Goal: Task Accomplishment & Management: Use online tool/utility

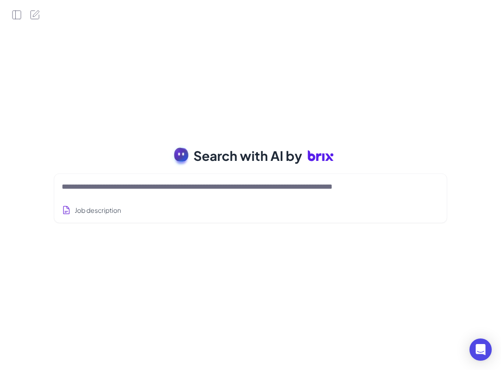
click at [202, 185] on textarea at bounding box center [239, 186] width 355 height 11
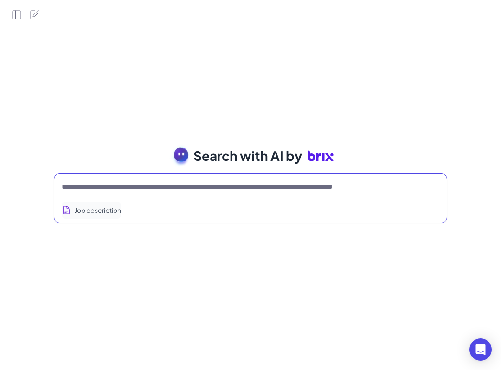
click at [115, 209] on button "Job description" at bounding box center [91, 210] width 59 height 17
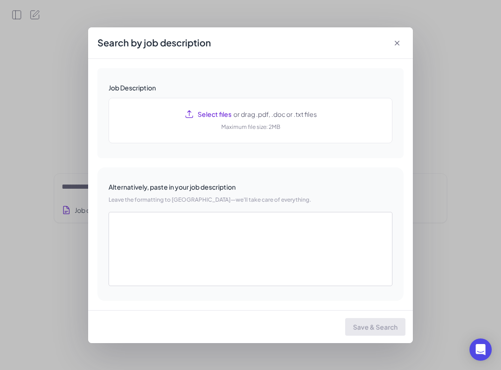
click at [396, 46] on icon at bounding box center [397, 43] width 9 height 9
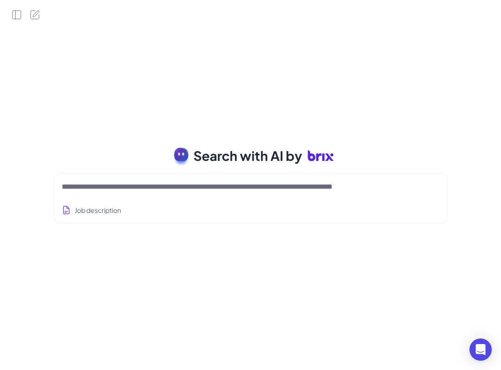
click at [277, 159] on span "Search with AI by" at bounding box center [248, 155] width 109 height 19
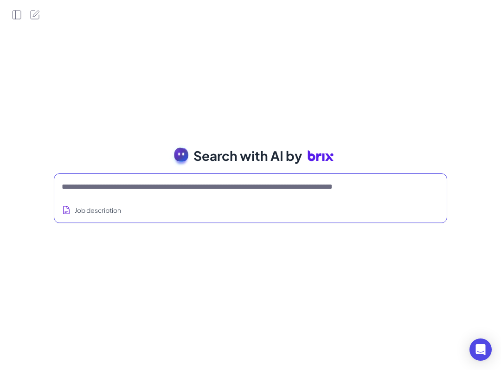
drag, startPoint x: 274, startPoint y: 184, endPoint x: 281, endPoint y: 186, distance: 7.2
click at [275, 185] on textarea at bounding box center [239, 186] width 355 height 11
drag, startPoint x: 287, startPoint y: 187, endPoint x: 353, endPoint y: 194, distance: 65.9
click at [353, 194] on div at bounding box center [251, 187] width 378 height 19
click at [104, 212] on button "Job description" at bounding box center [91, 210] width 59 height 17
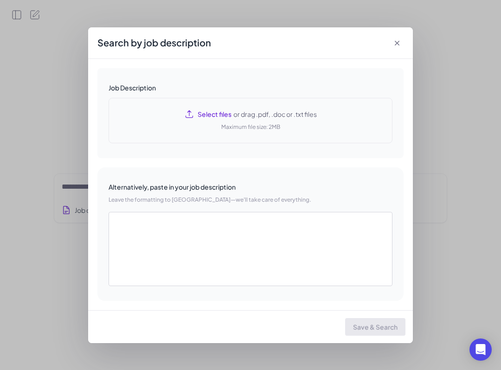
click at [213, 114] on span "Select files" at bounding box center [215, 114] width 34 height 9
type textarea "**********"
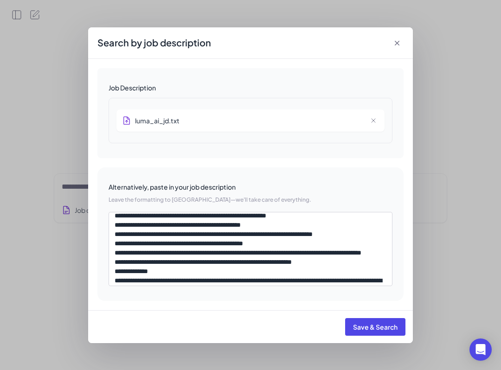
scroll to position [231, 0]
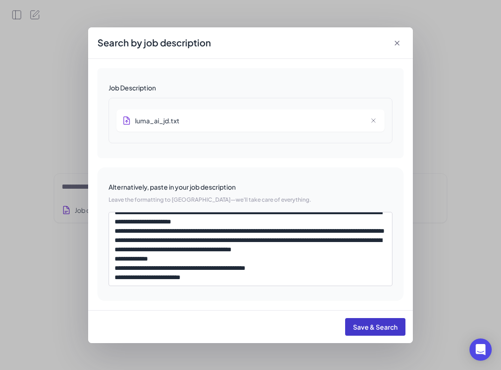
click at [369, 328] on span "Save & Search" at bounding box center [375, 327] width 45 height 8
click at [398, 38] on div "Search by job description" at bounding box center [250, 43] width 325 height 32
click at [398, 39] on icon at bounding box center [397, 43] width 9 height 9
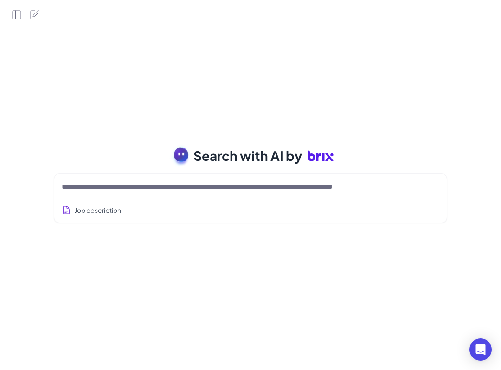
click at [350, 208] on div "Job description" at bounding box center [251, 207] width 378 height 23
click at [375, 194] on div at bounding box center [251, 187] width 378 height 19
click at [411, 192] on textarea at bounding box center [239, 186] width 355 height 11
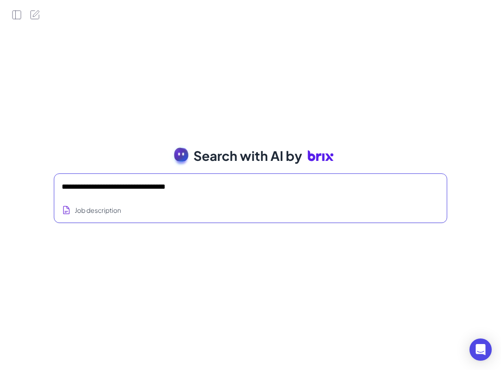
type textarea "**********"
click at [174, 81] on div "**********" at bounding box center [250, 185] width 501 height 370
click at [20, 14] on icon "Open Side Panel" at bounding box center [16, 14] width 11 height 11
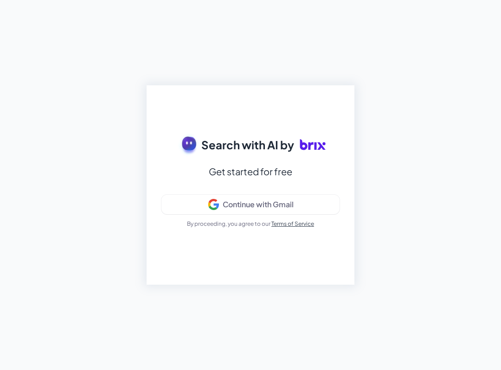
click at [254, 60] on div "Search with AI by Get started for free Continue with Gmail By proceeding, you a…" at bounding box center [250, 185] width 501 height 370
